Goal: Navigation & Orientation: Find specific page/section

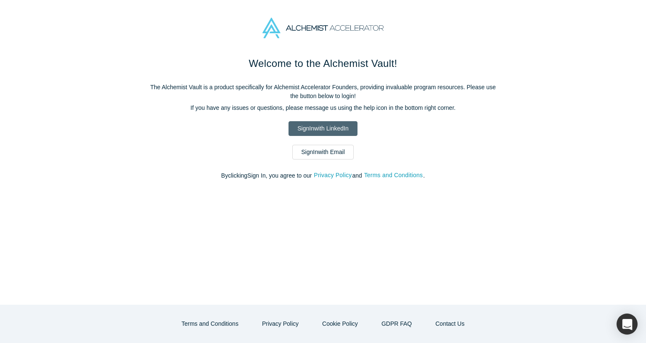
click at [298, 126] on link "Sign In with LinkedIn" at bounding box center [323, 128] width 69 height 15
click at [327, 151] on link "Sign In with Email" at bounding box center [323, 152] width 61 height 15
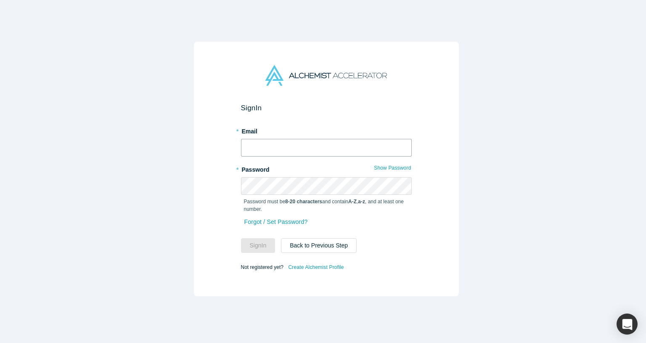
type input "[EMAIL_ADDRESS][DOMAIN_NAME]"
click at [258, 240] on button "Sign In" at bounding box center [258, 245] width 35 height 15
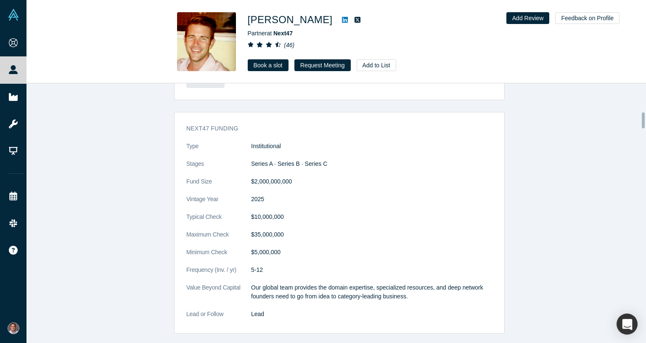
scroll to position [505, 0]
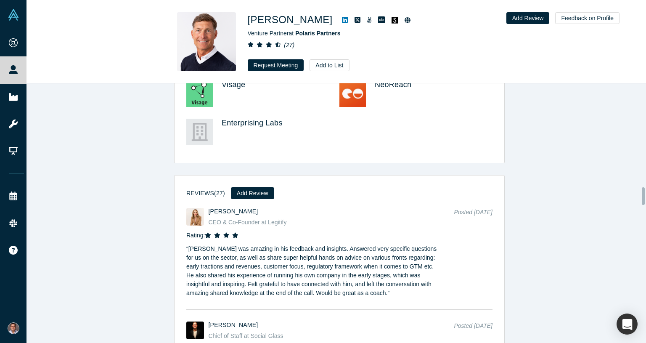
scroll to position [1557, 0]
